Goal: Transaction & Acquisition: Purchase product/service

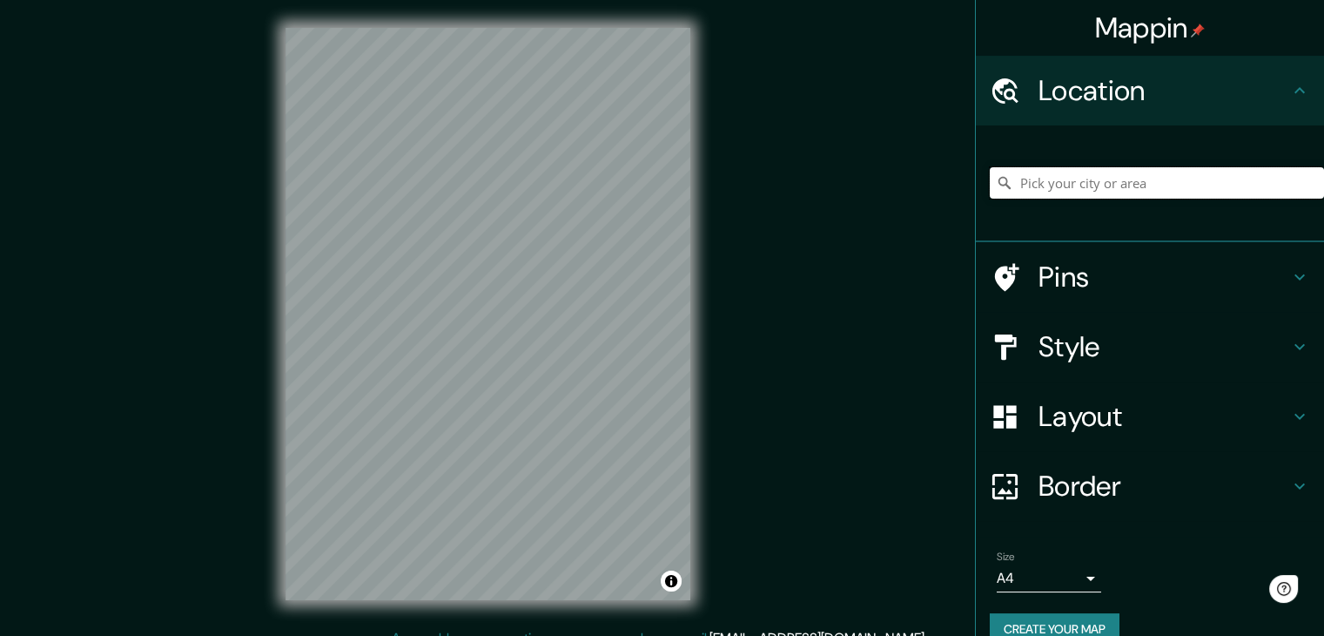
click at [1044, 197] on input "Pick your city or area" at bounding box center [1157, 182] width 334 height 31
click at [1246, 187] on input "Pick your city or area" at bounding box center [1157, 182] width 334 height 31
type input "[GEOGRAPHIC_DATA][PERSON_NAME], Centro, [GEOGRAPHIC_DATA] - [GEOGRAPHIC_DATA], …"
click at [1222, 185] on input "[GEOGRAPHIC_DATA][PERSON_NAME], Centro, [GEOGRAPHIC_DATA] - [GEOGRAPHIC_DATA], …" at bounding box center [1157, 182] width 334 height 31
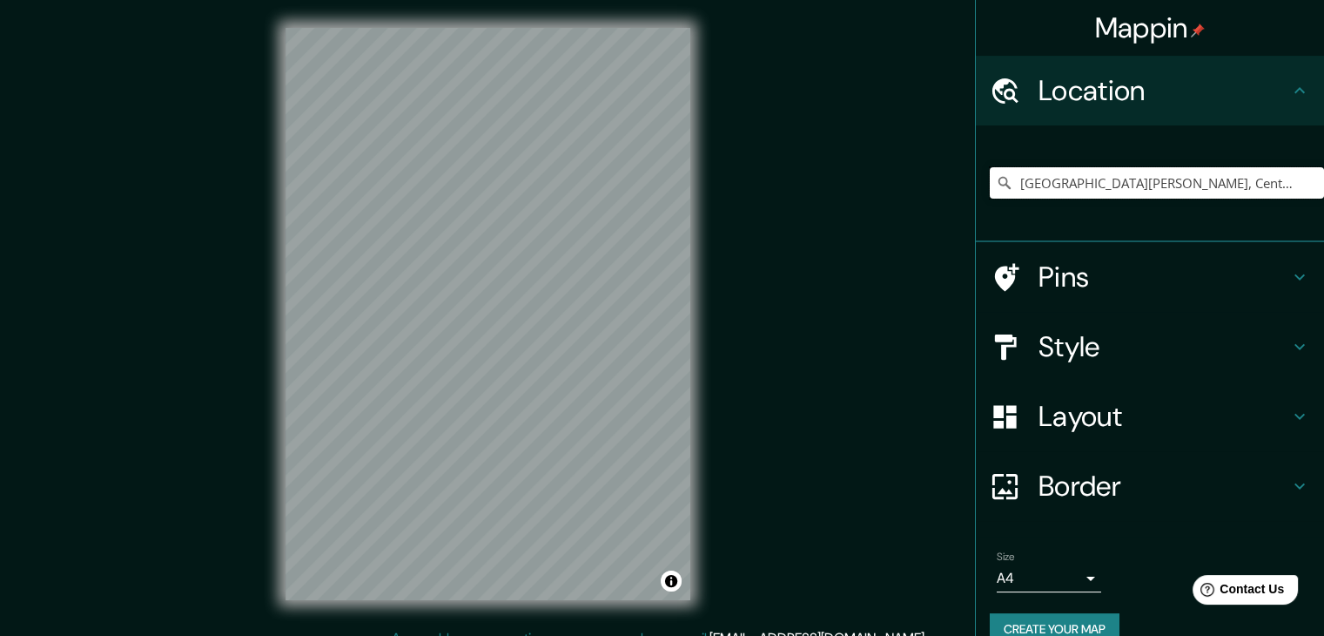
click at [1222, 185] on input "[GEOGRAPHIC_DATA][PERSON_NAME], Centro, [GEOGRAPHIC_DATA] - [GEOGRAPHIC_DATA], …" at bounding box center [1157, 182] width 334 height 31
paste input "[GEOGRAPHIC_DATA][PERSON_NAME], Centro, [GEOGRAPHIC_DATA] - [GEOGRAPHIC_DATA], …"
type input "[GEOGRAPHIC_DATA][PERSON_NAME], Centro, [GEOGRAPHIC_DATA] - [GEOGRAPHIC_DATA], …"
click at [1097, 333] on h4 "Style" at bounding box center [1164, 346] width 251 height 35
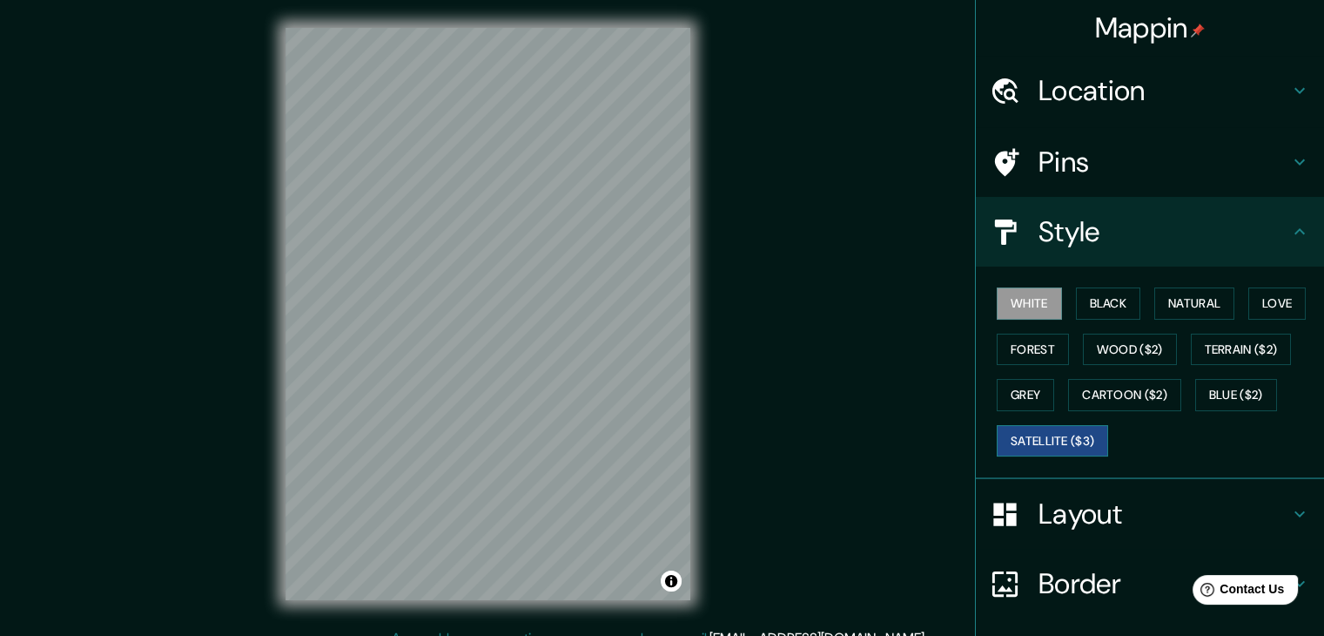
click at [1066, 433] on button "Satellite ($3)" at bounding box center [1052, 441] width 111 height 32
click at [1066, 151] on h4 "Pins" at bounding box center [1164, 162] width 251 height 35
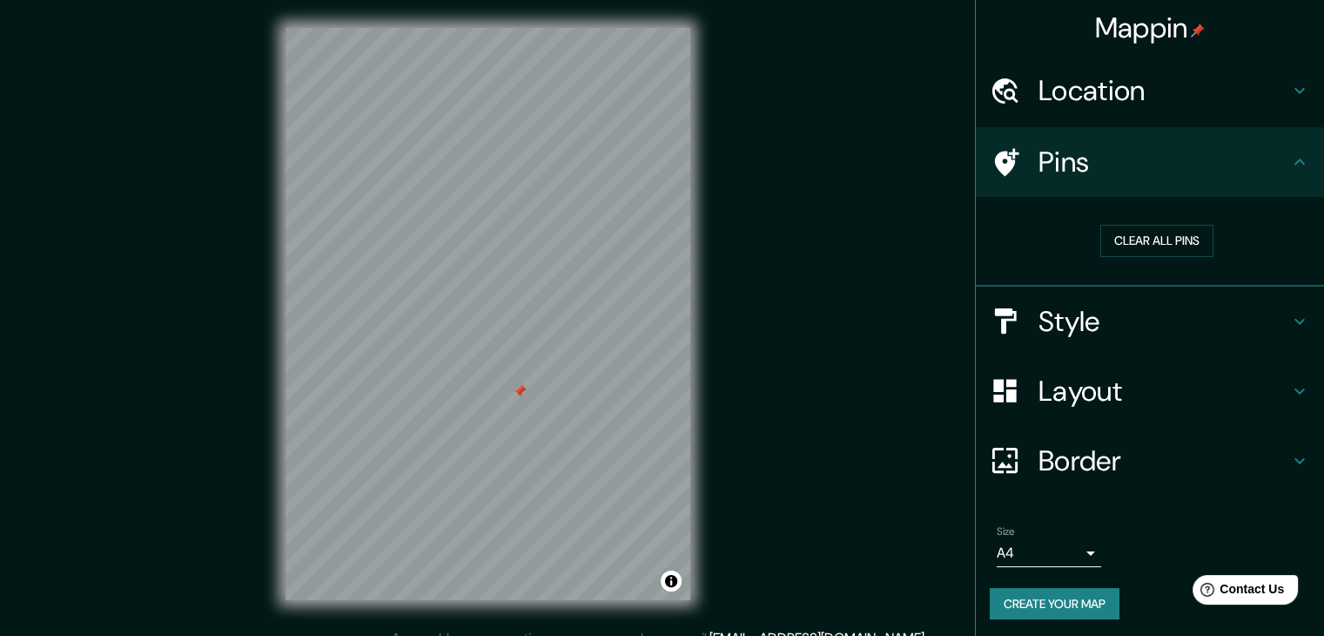
click at [1134, 388] on h4 "Layout" at bounding box center [1164, 390] width 251 height 35
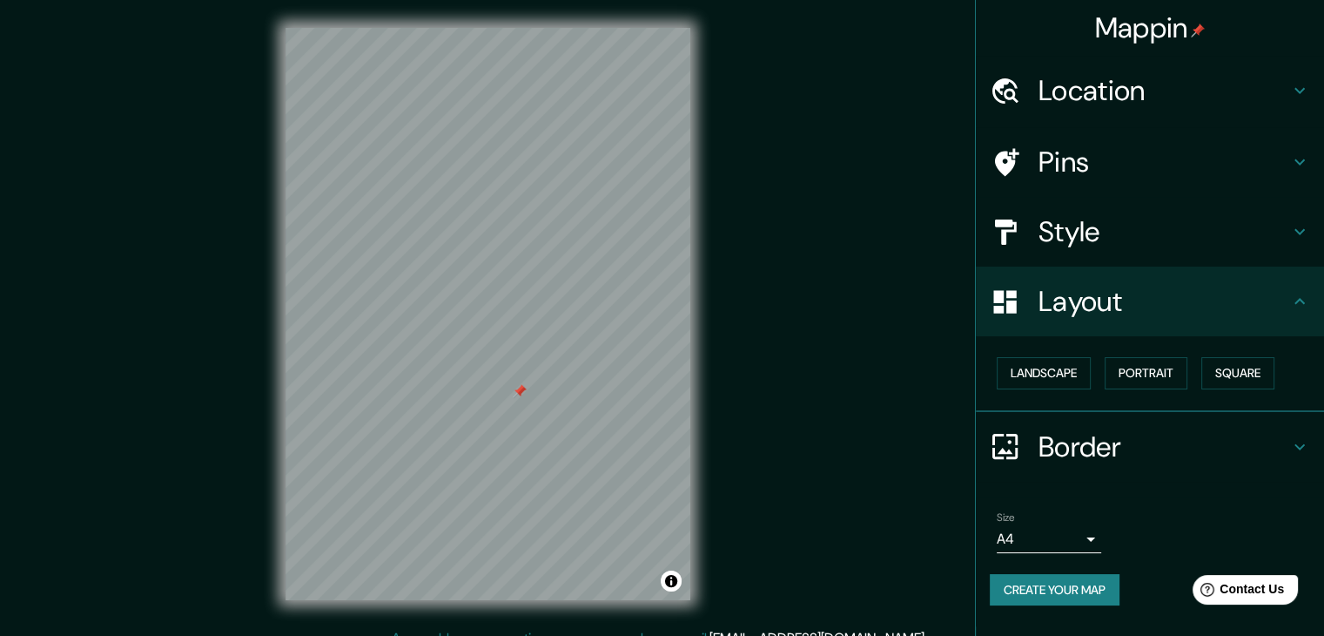
click at [1089, 224] on h4 "Style" at bounding box center [1164, 231] width 251 height 35
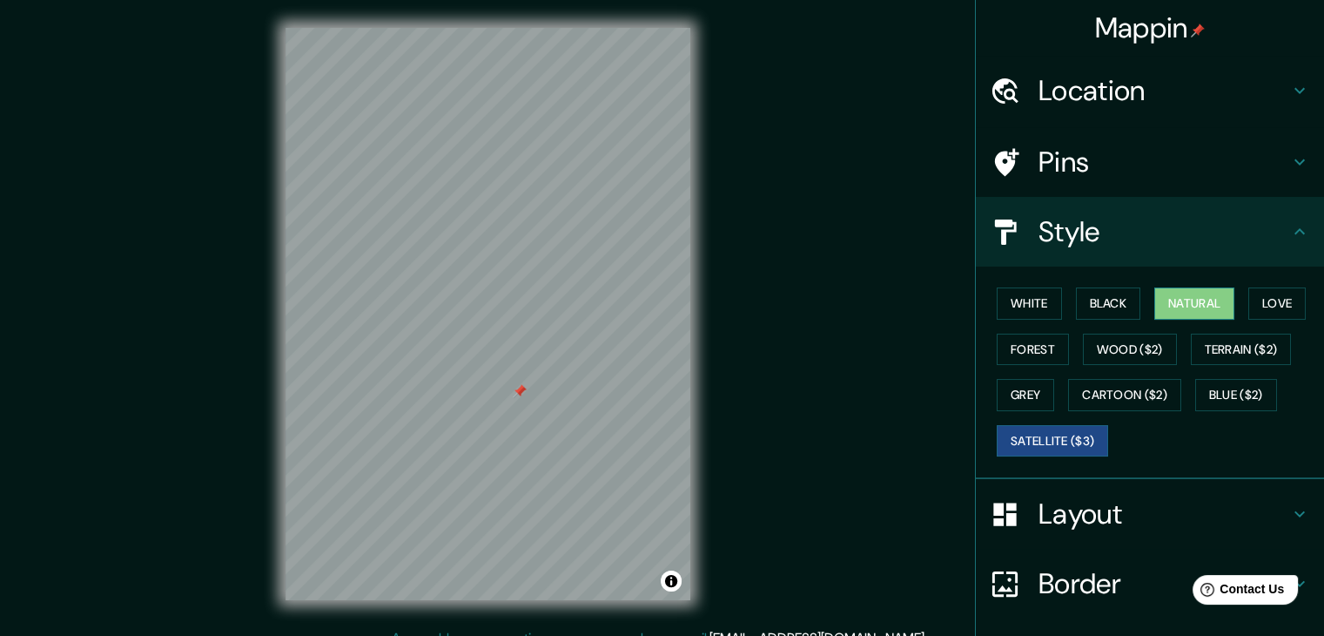
click at [1181, 303] on button "Natural" at bounding box center [1194, 303] width 80 height 32
click at [1051, 431] on button "Satellite ($3)" at bounding box center [1052, 441] width 111 height 32
